Goal: Task Accomplishment & Management: Use online tool/utility

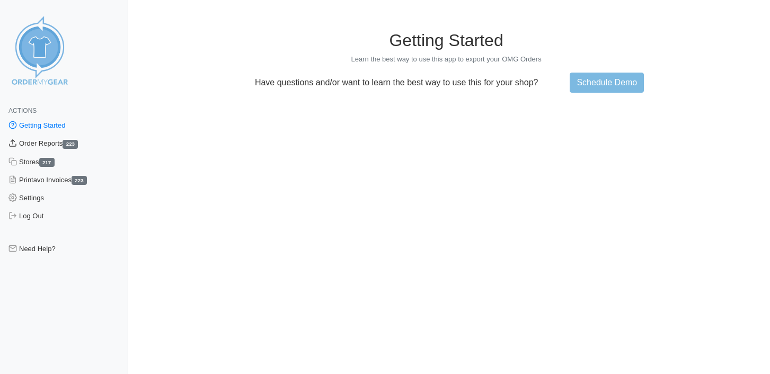
click at [39, 147] on link "Order Reports 223" at bounding box center [64, 144] width 128 height 18
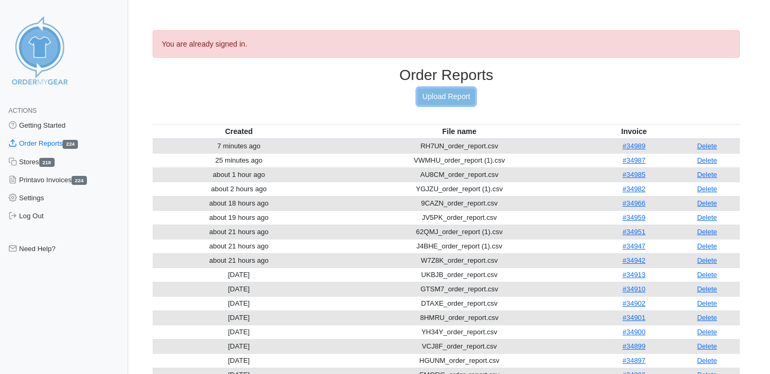
click at [444, 97] on link "Upload Report" at bounding box center [445, 96] width 57 height 16
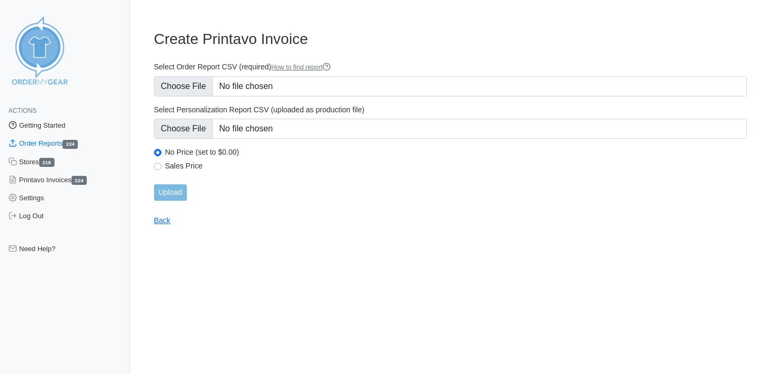
type input "C:\fakepath\776XM_order_report.csv"
click at [174, 190] on input "Upload" at bounding box center [170, 192] width 33 height 16
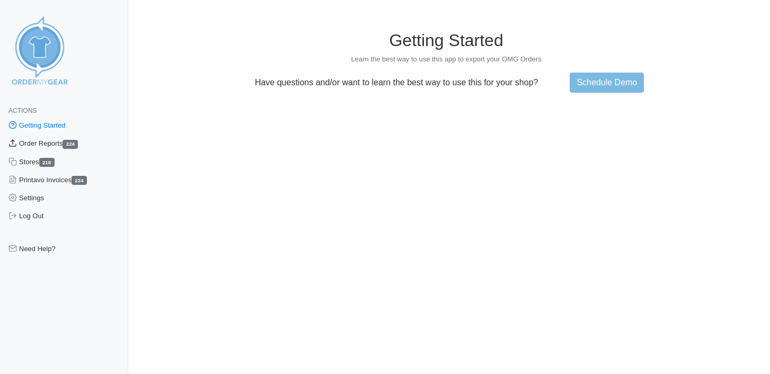
click at [42, 142] on link "Order Reports 224" at bounding box center [64, 144] width 128 height 18
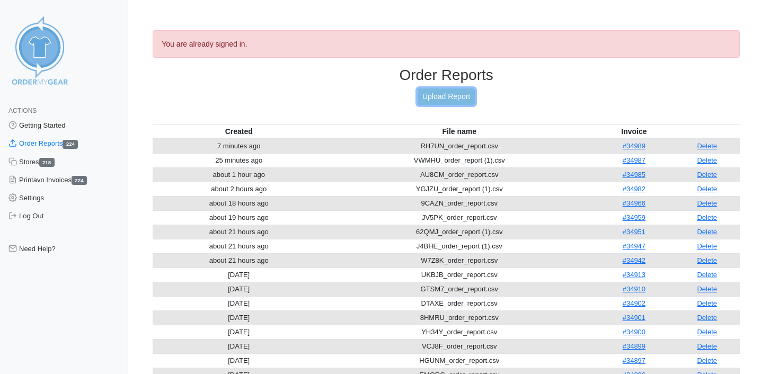
click at [456, 94] on link "Upload Report" at bounding box center [445, 96] width 57 height 16
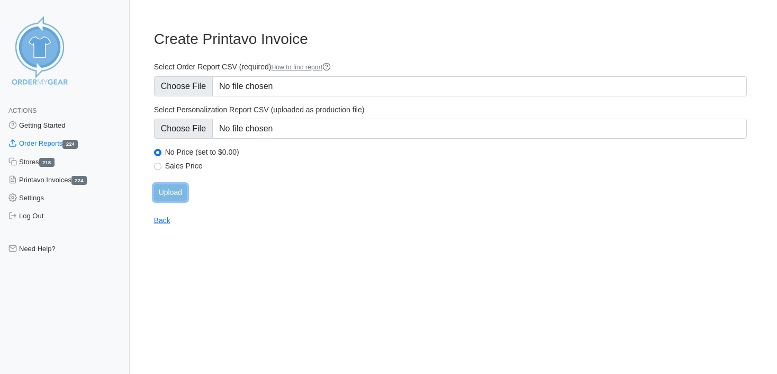
click at [176, 200] on input "Upload" at bounding box center [170, 192] width 33 height 16
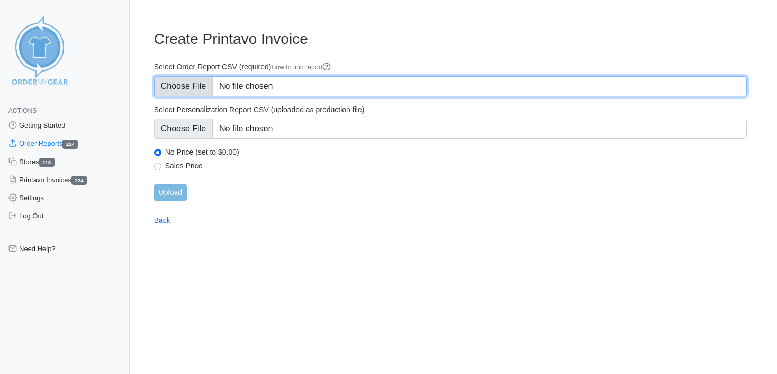
drag, startPoint x: 337, startPoint y: 87, endPoint x: 235, endPoint y: 87, distance: 101.7
click at [235, 87] on input "Select Order Report CSV (required) How to find report" at bounding box center [450, 86] width 593 height 20
type input "C:\fakepath\776XM_order_report.csv"
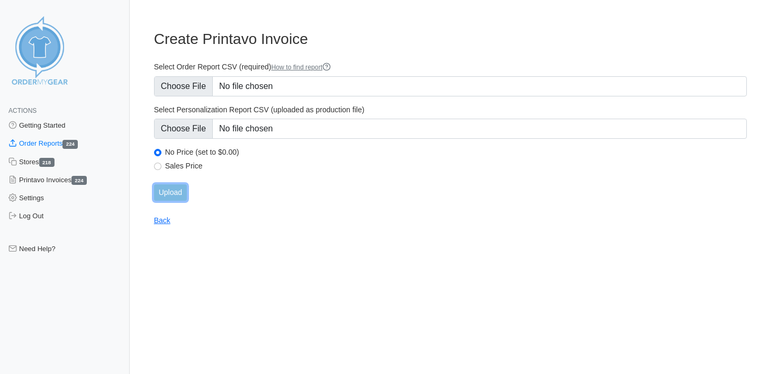
click at [178, 194] on input "Upload" at bounding box center [170, 192] width 33 height 16
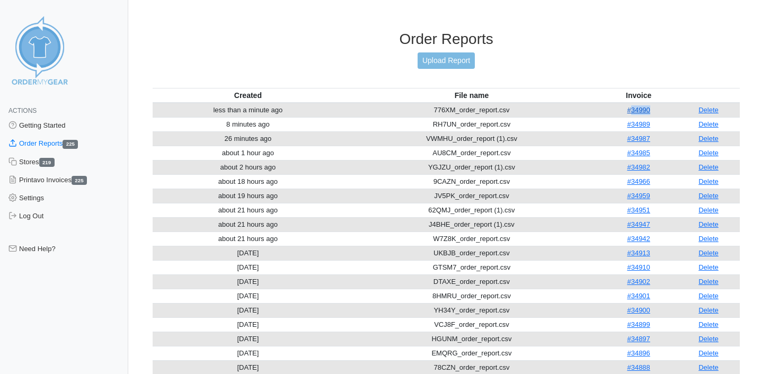
drag, startPoint x: 653, startPoint y: 111, endPoint x: 632, endPoint y: 112, distance: 21.2
click at [632, 112] on td "#34990" at bounding box center [638, 110] width 77 height 15
copy link "34990"
